Goal: Navigation & Orientation: Find specific page/section

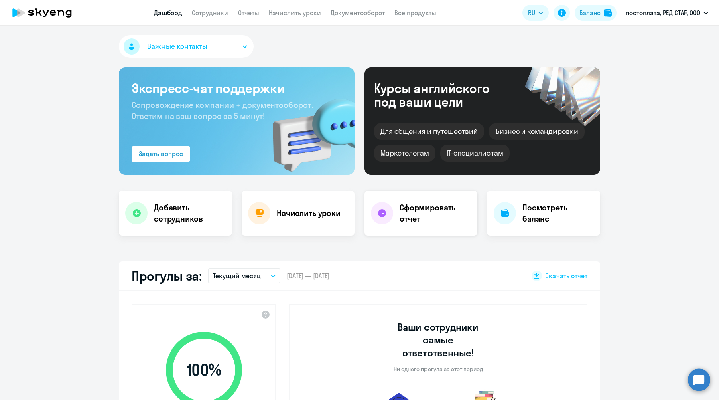
select select "30"
click at [591, 14] on div "Баланс" at bounding box center [589, 13] width 21 height 10
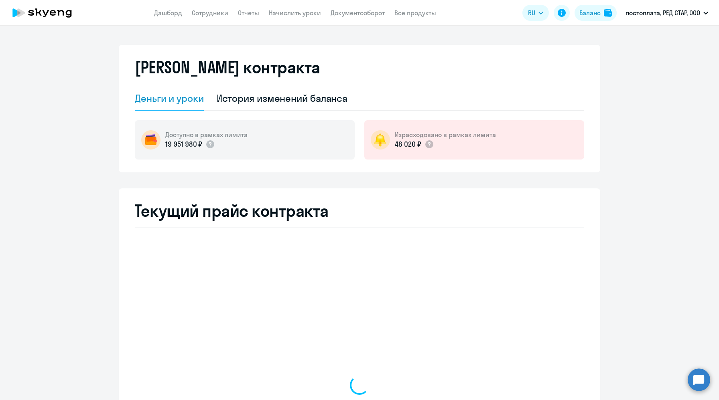
select select "english_adult_not_native_speaker"
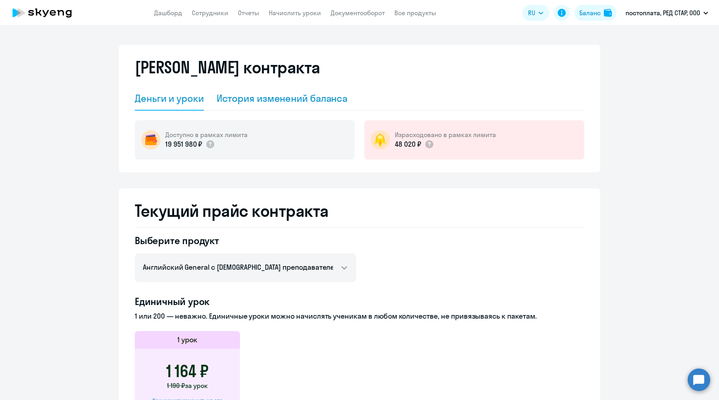
click at [262, 99] on div "История изменений баланса" at bounding box center [282, 98] width 131 height 13
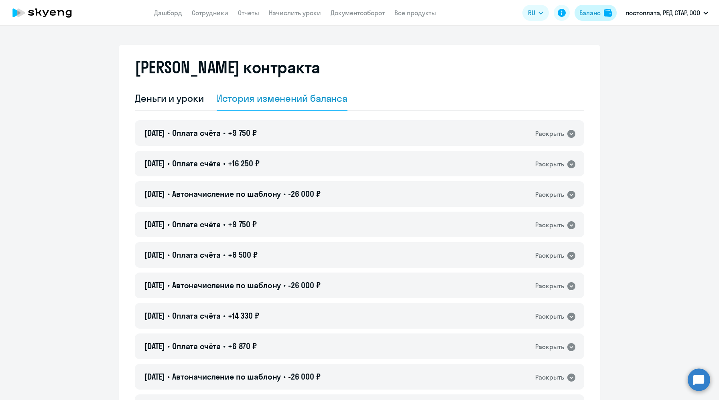
click at [578, 14] on div "Баланс" at bounding box center [589, 13] width 22 height 10
click at [585, 14] on div "Баланс" at bounding box center [589, 13] width 21 height 10
click at [534, 15] on span "RU" at bounding box center [531, 13] width 7 height 10
click at [54, 8] on icon at bounding box center [42, 13] width 71 height 20
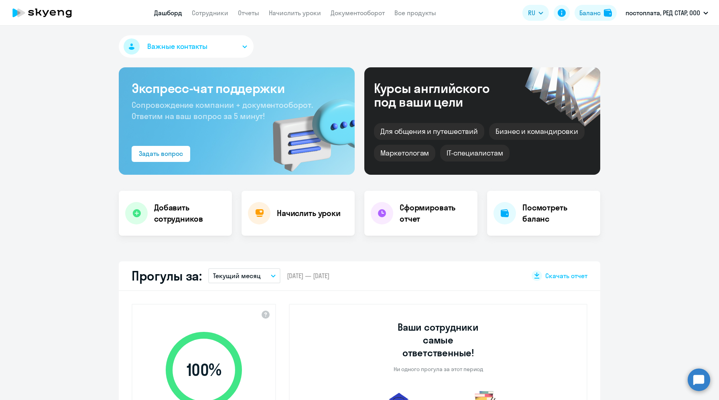
select select "30"
click at [57, 16] on icon at bounding box center [42, 13] width 71 height 20
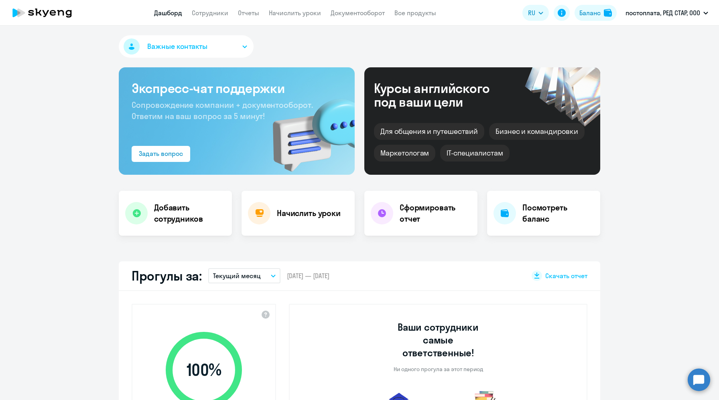
click at [57, 16] on icon at bounding box center [42, 13] width 71 height 20
